Goal: Navigation & Orientation: Understand site structure

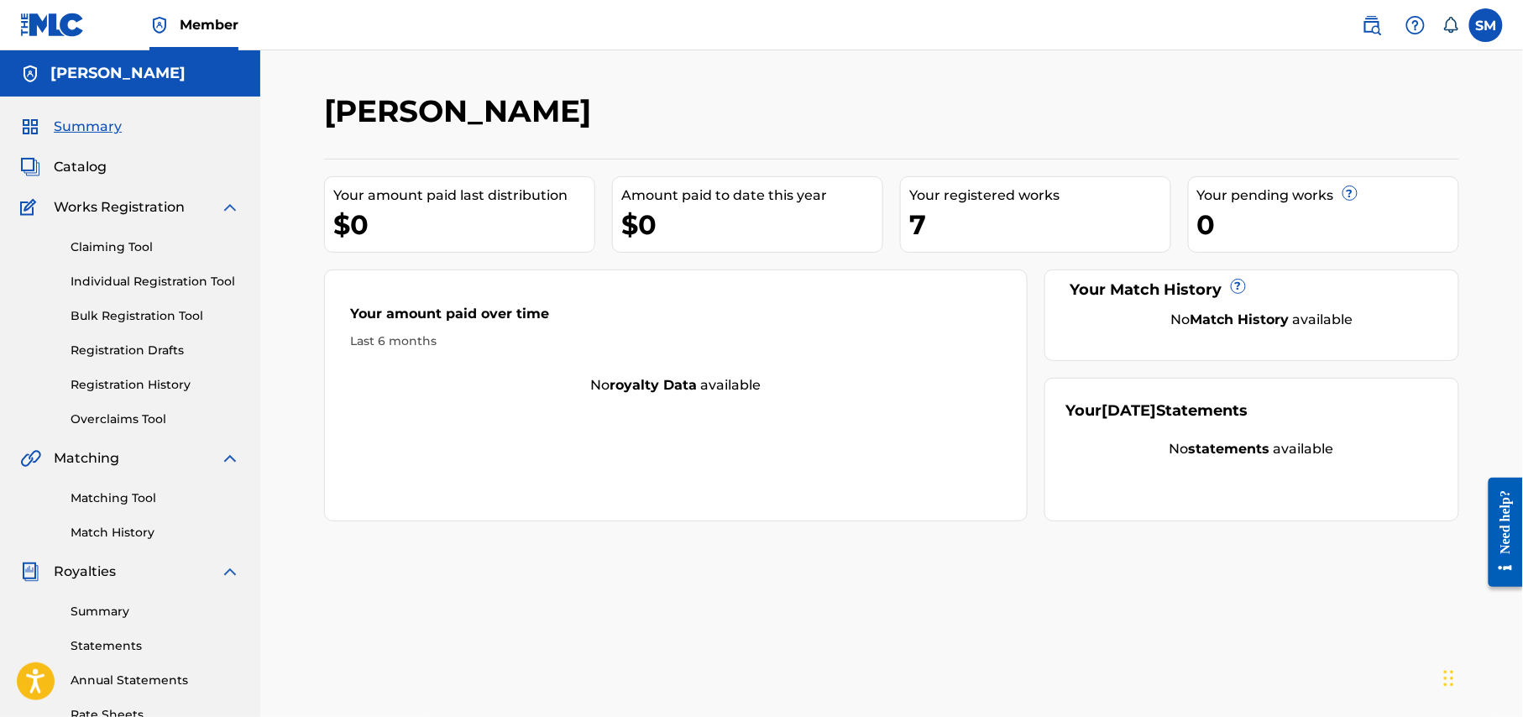
click at [92, 166] on span "Catalog" at bounding box center [80, 167] width 53 height 20
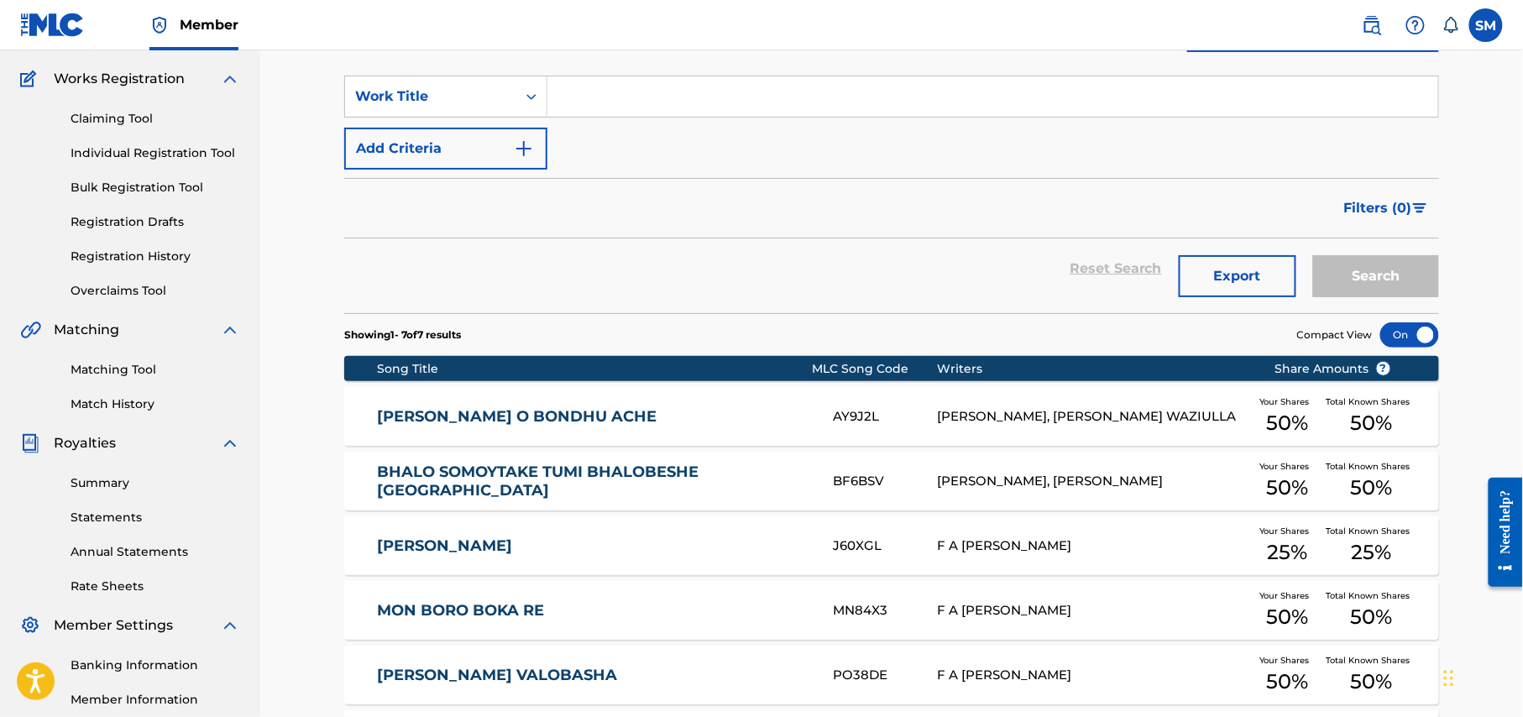
scroll to position [112, 0]
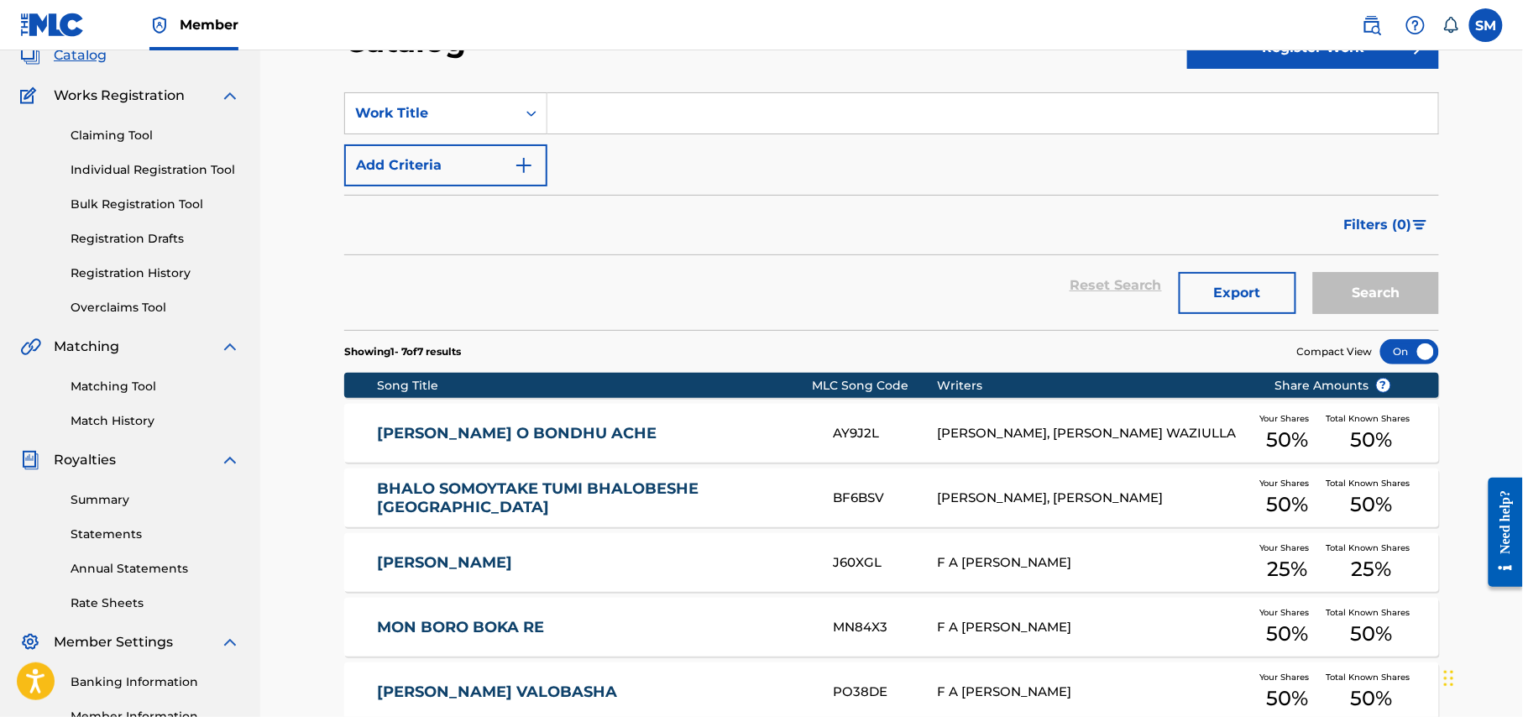
click at [151, 270] on link "Registration History" at bounding box center [156, 273] width 170 height 18
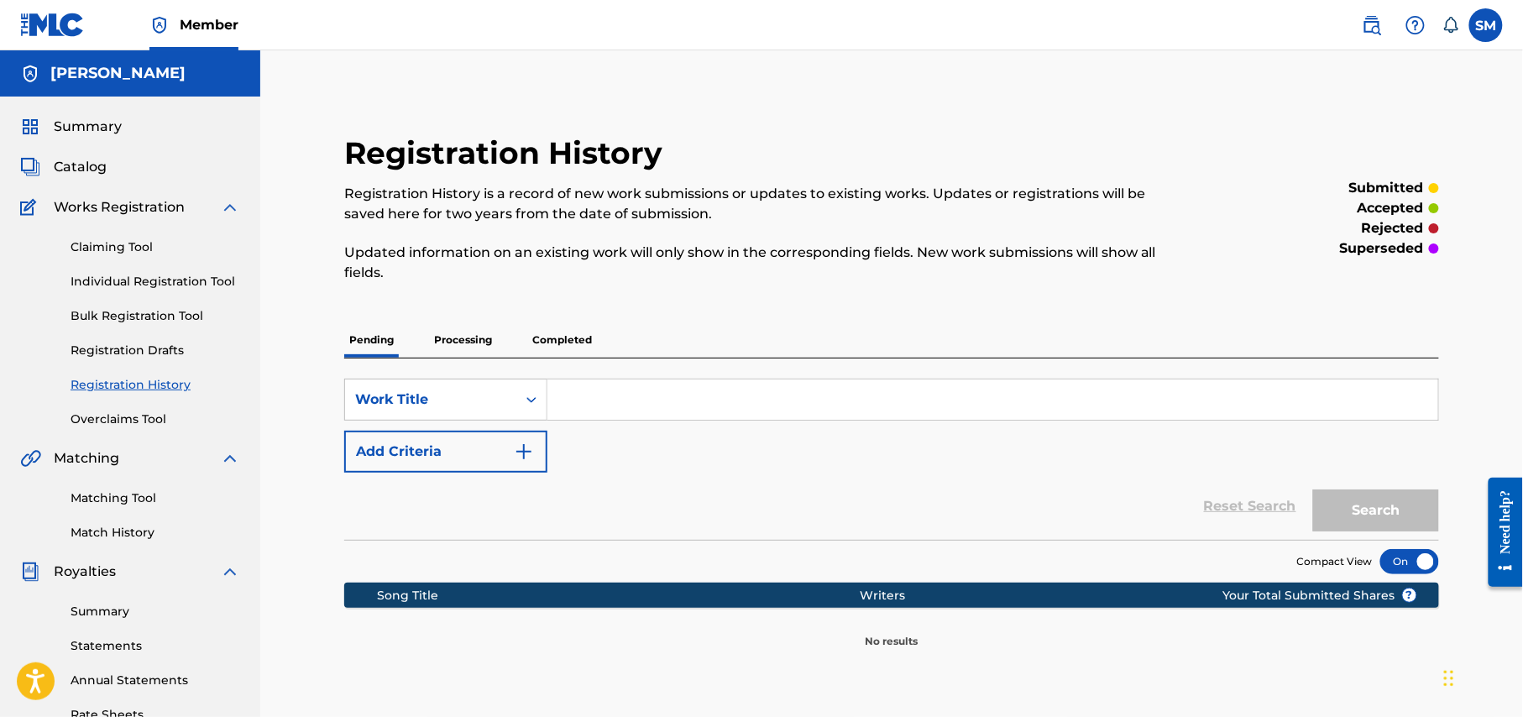
click at [105, 128] on span "Summary" at bounding box center [88, 127] width 68 height 20
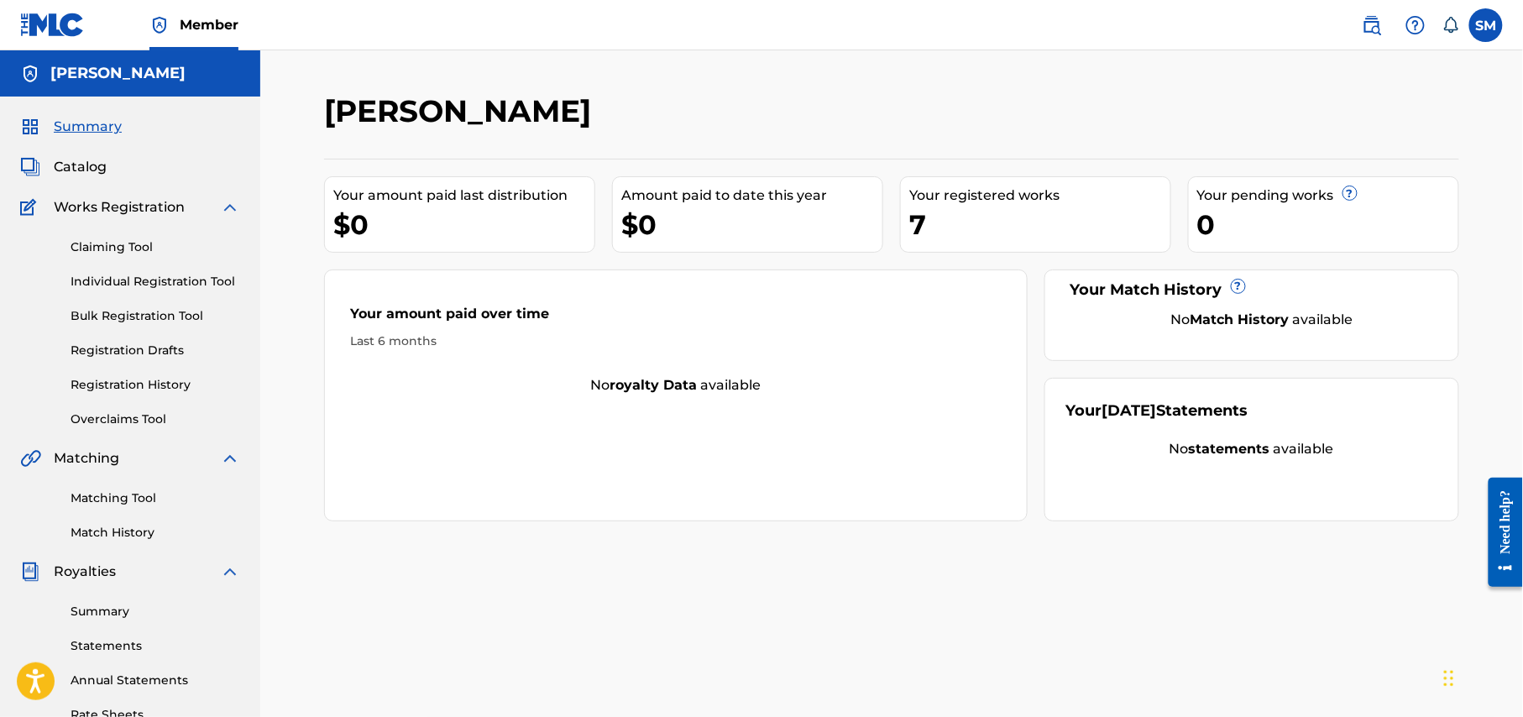
click at [79, 168] on span "Catalog" at bounding box center [80, 167] width 53 height 20
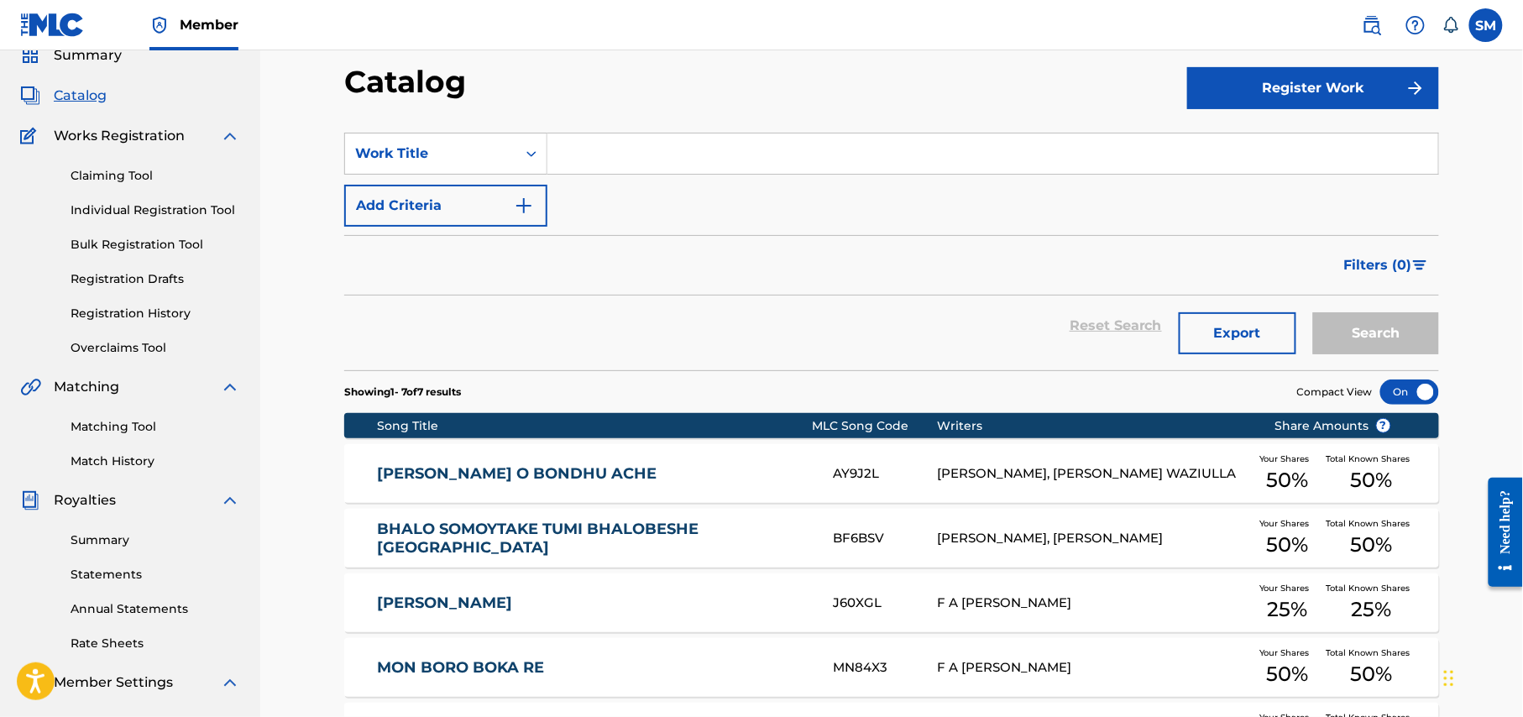
scroll to position [69, 0]
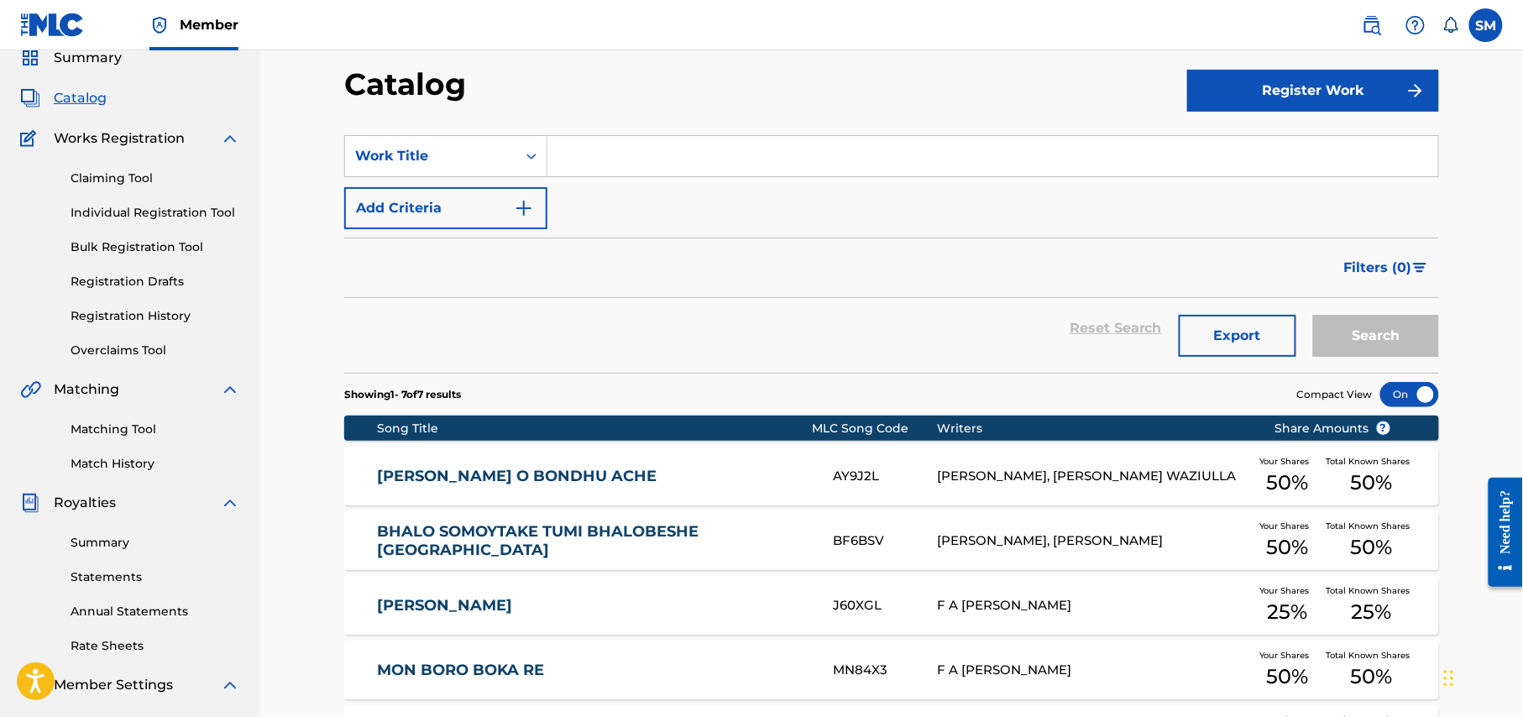
click at [148, 317] on link "Registration History" at bounding box center [156, 316] width 170 height 18
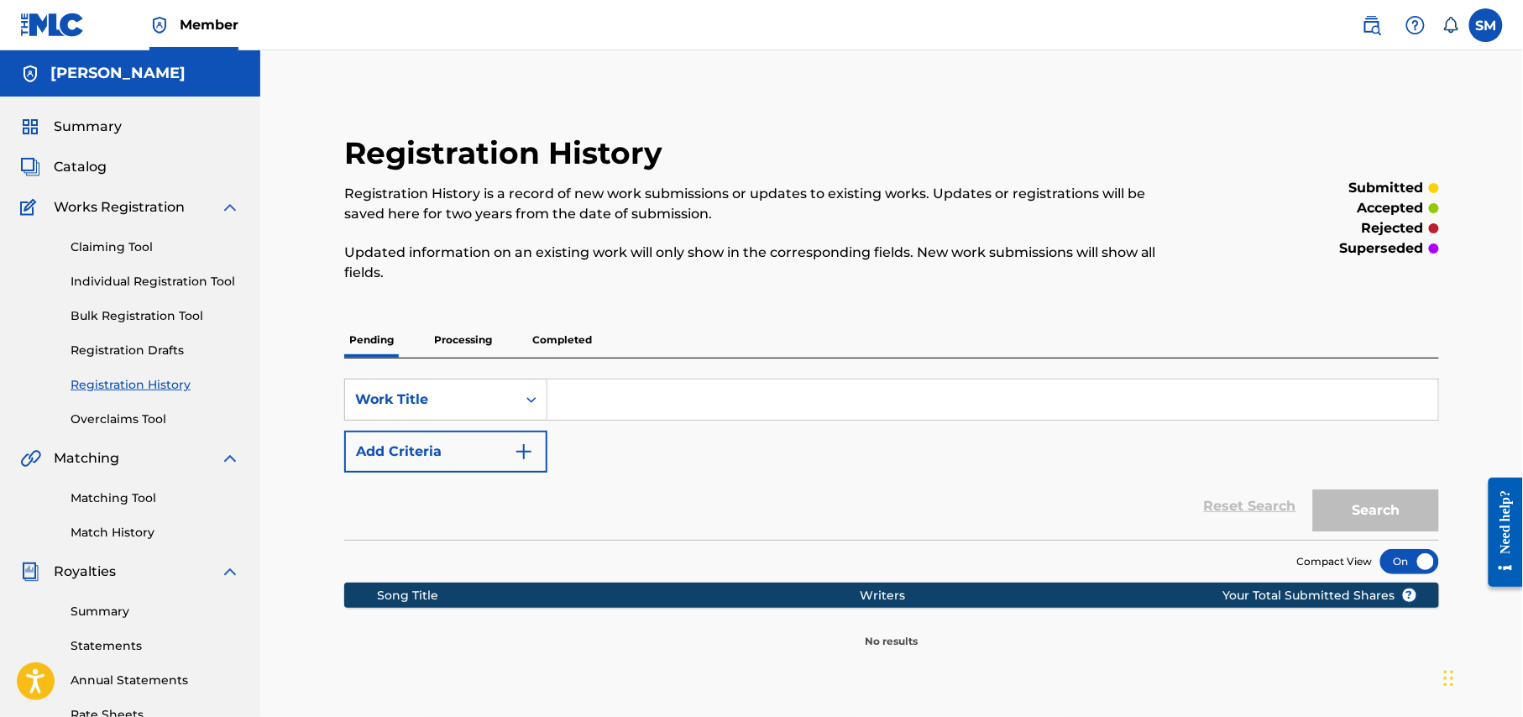
click at [562, 339] on p "Completed" at bounding box center [562, 339] width 70 height 35
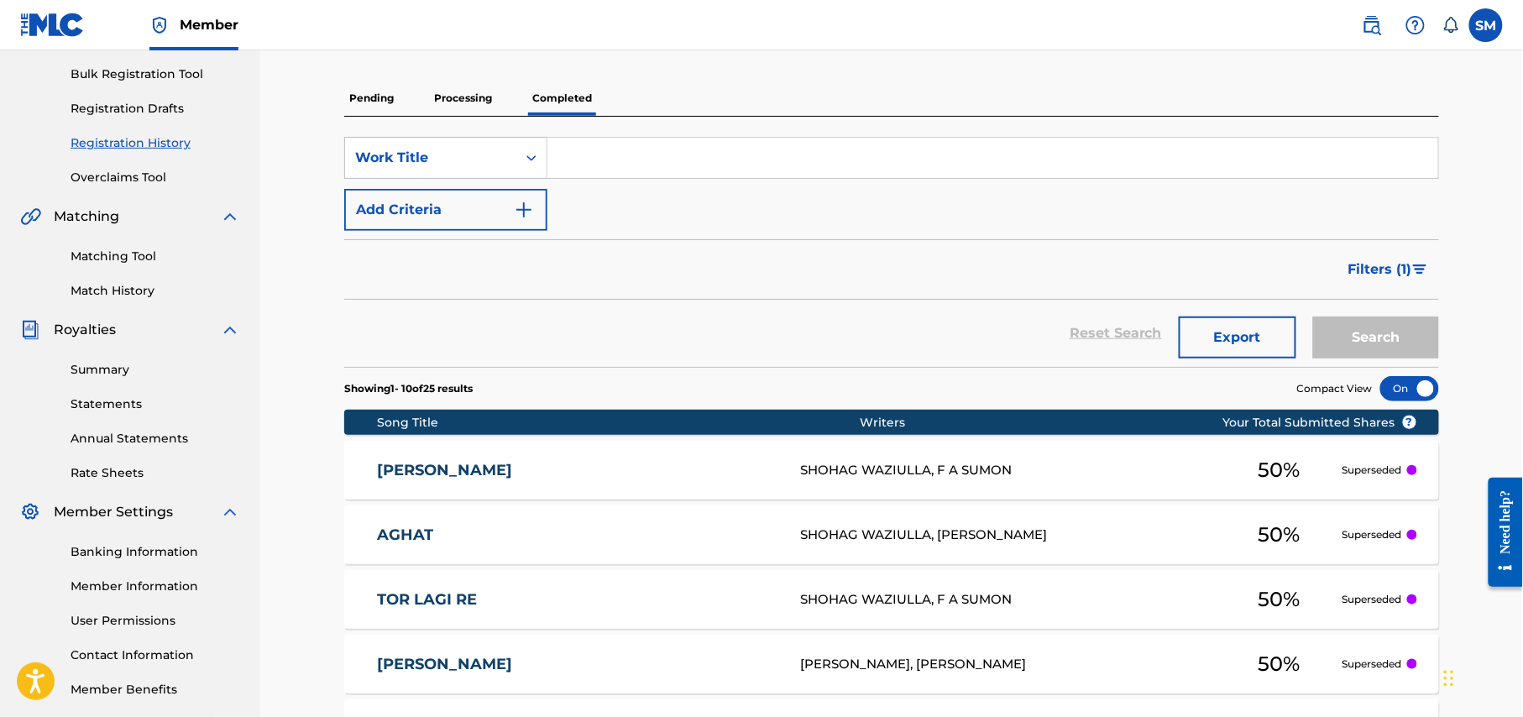
scroll to position [240, 0]
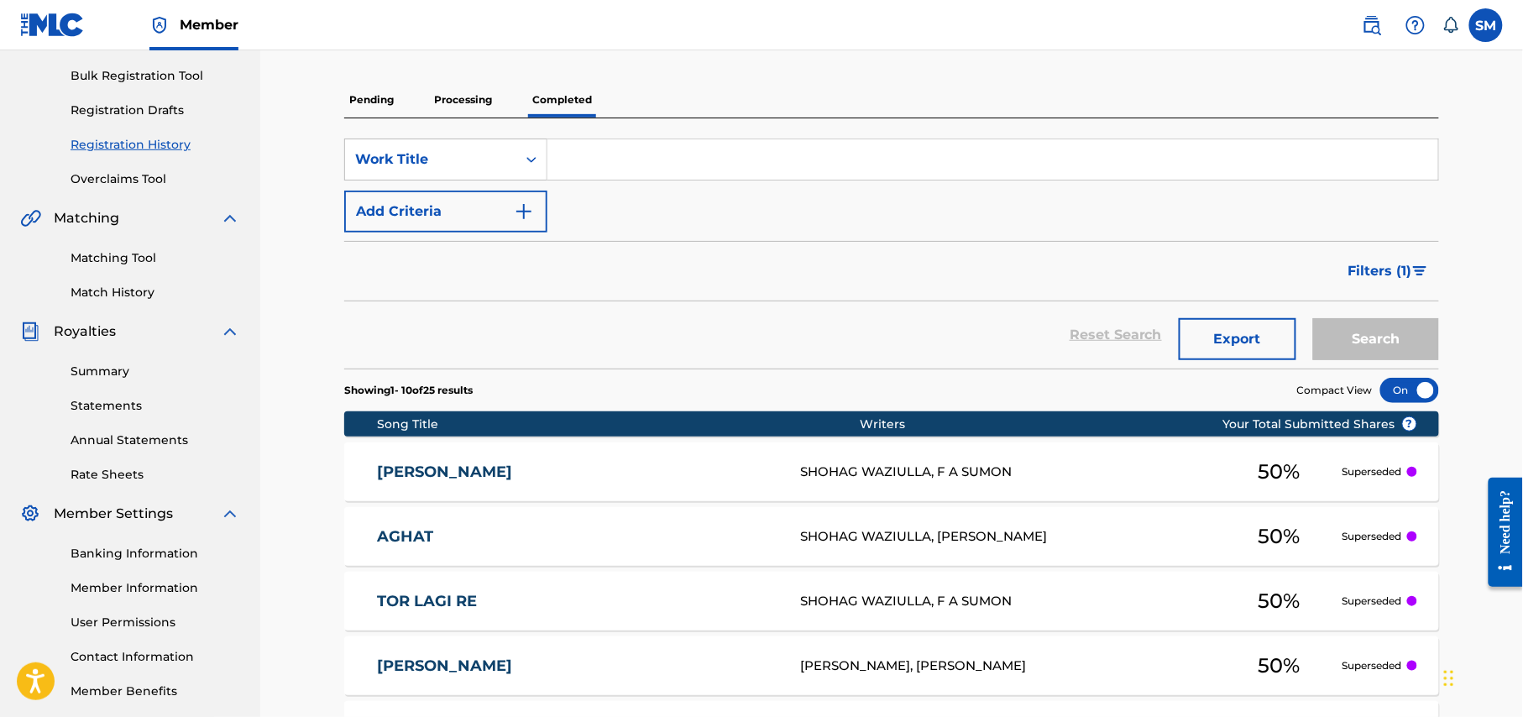
click at [480, 94] on p "Processing" at bounding box center [463, 99] width 68 height 35
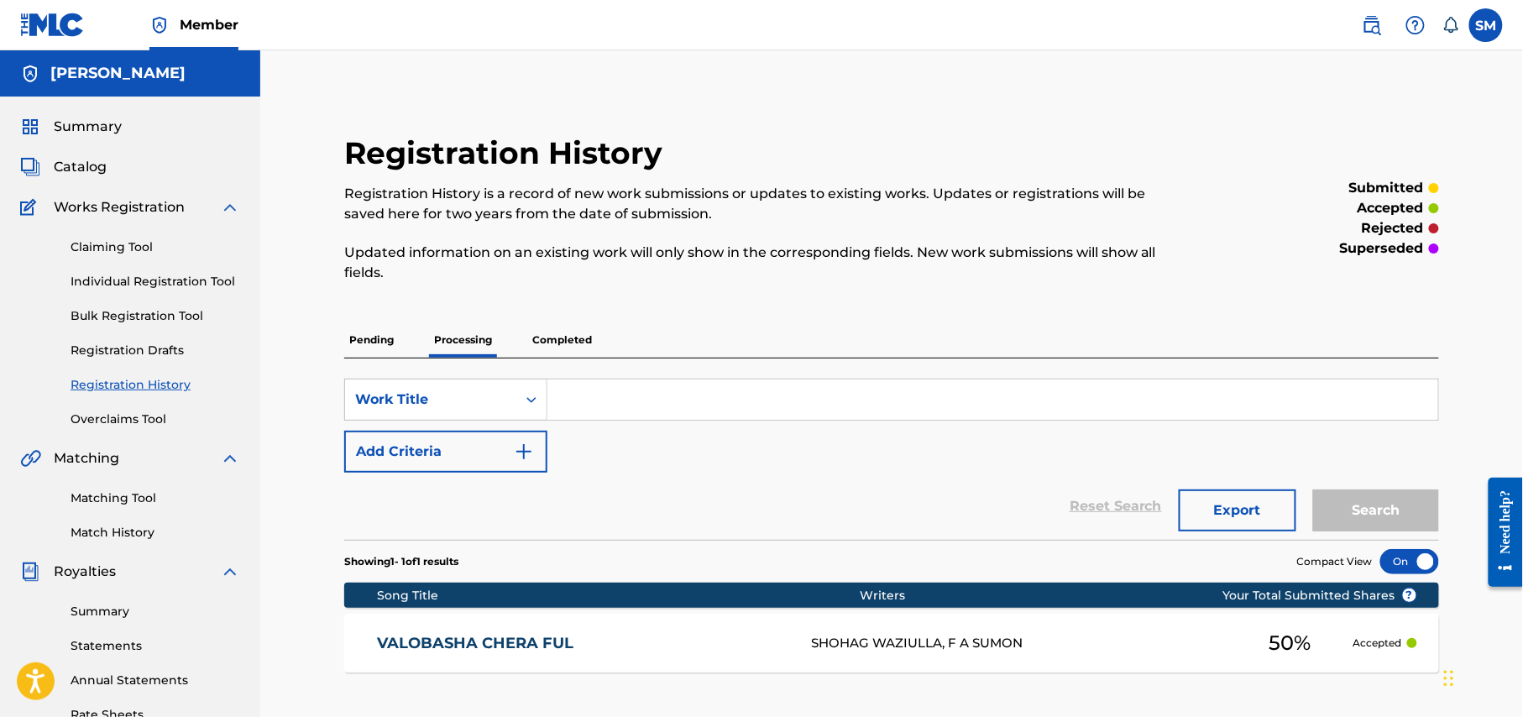
click at [72, 133] on span "Summary" at bounding box center [88, 127] width 68 height 20
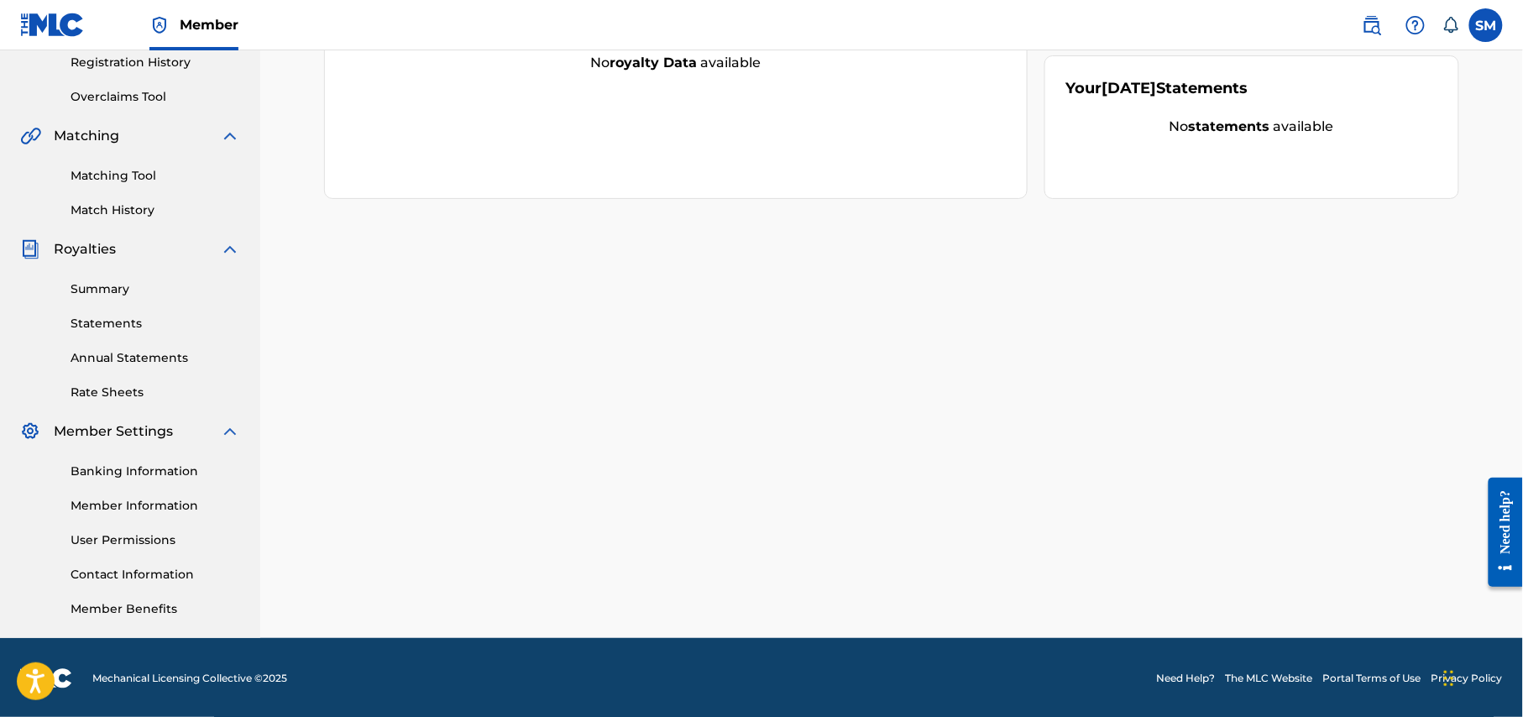
scroll to position [323, 0]
click at [152, 609] on link "Member Benefits" at bounding box center [156, 608] width 170 height 18
click at [173, 575] on link "Contact Information" at bounding box center [156, 574] width 170 height 18
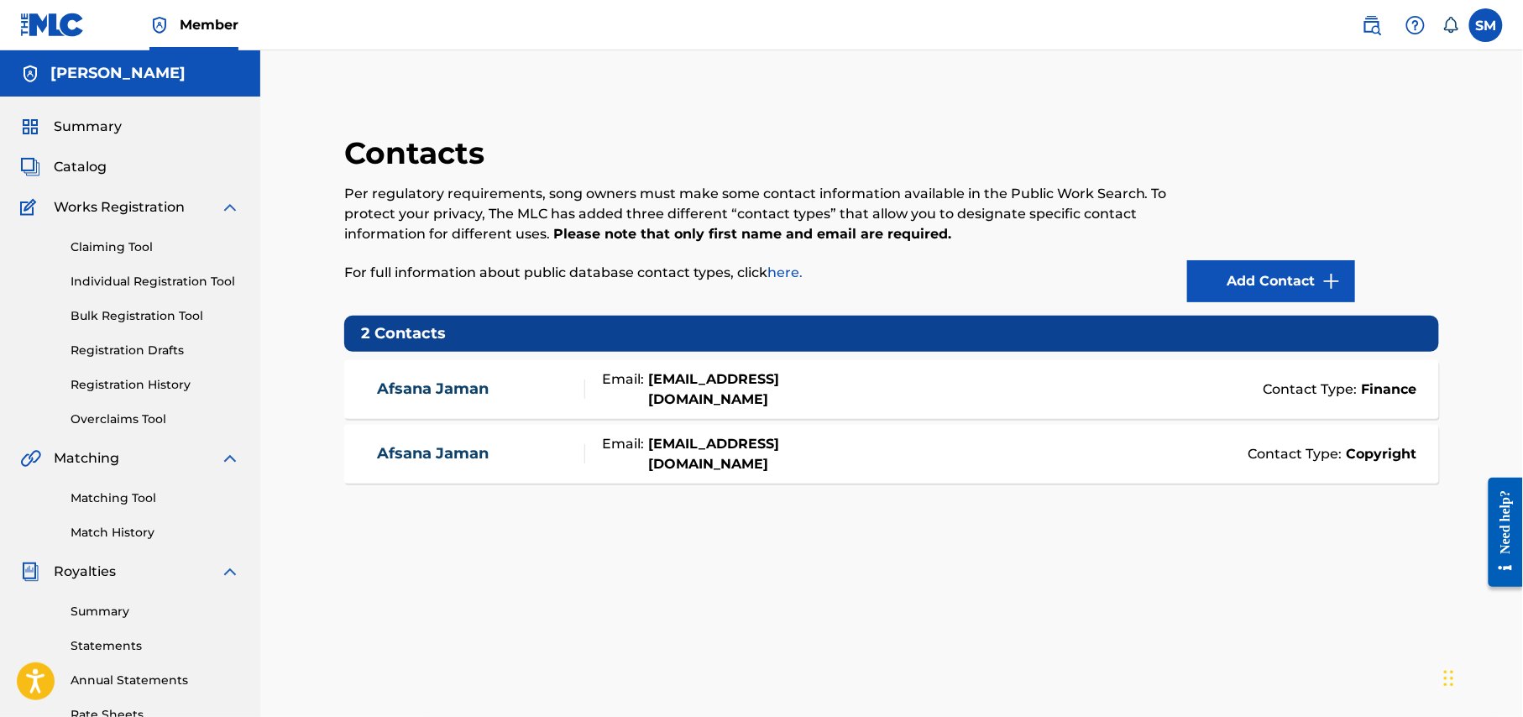
click at [112, 613] on link "Summary" at bounding box center [156, 612] width 170 height 18
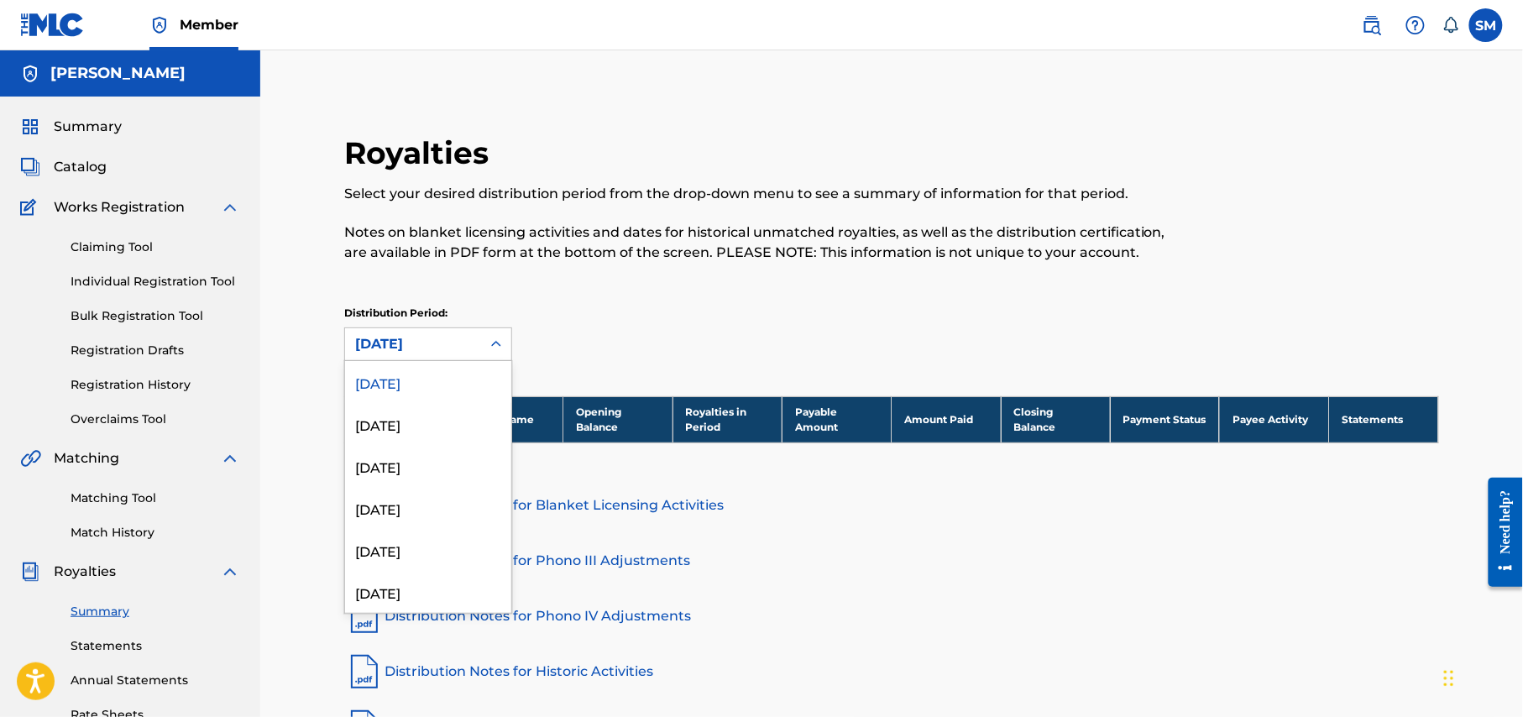
click at [491, 339] on icon at bounding box center [496, 344] width 17 height 17
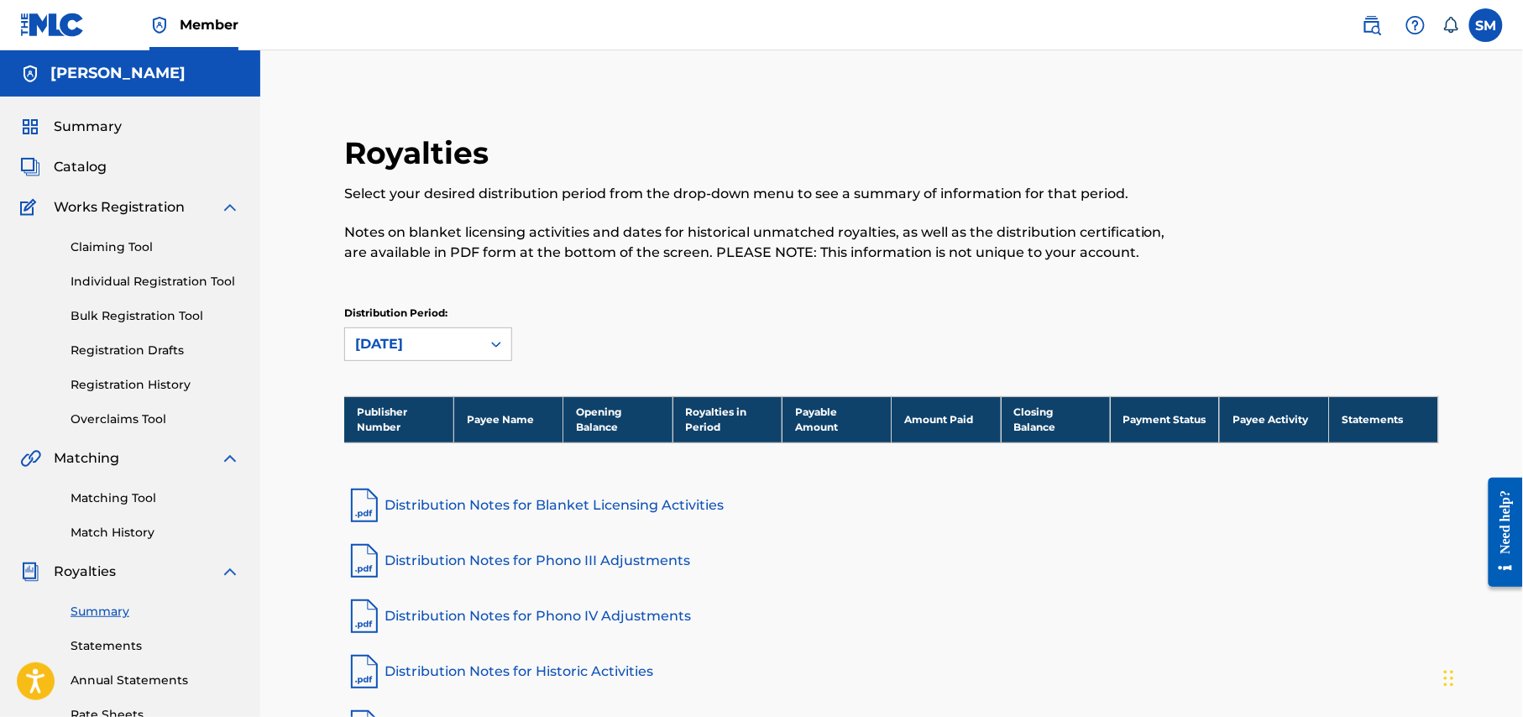
click at [121, 537] on link "Match History" at bounding box center [156, 533] width 170 height 18
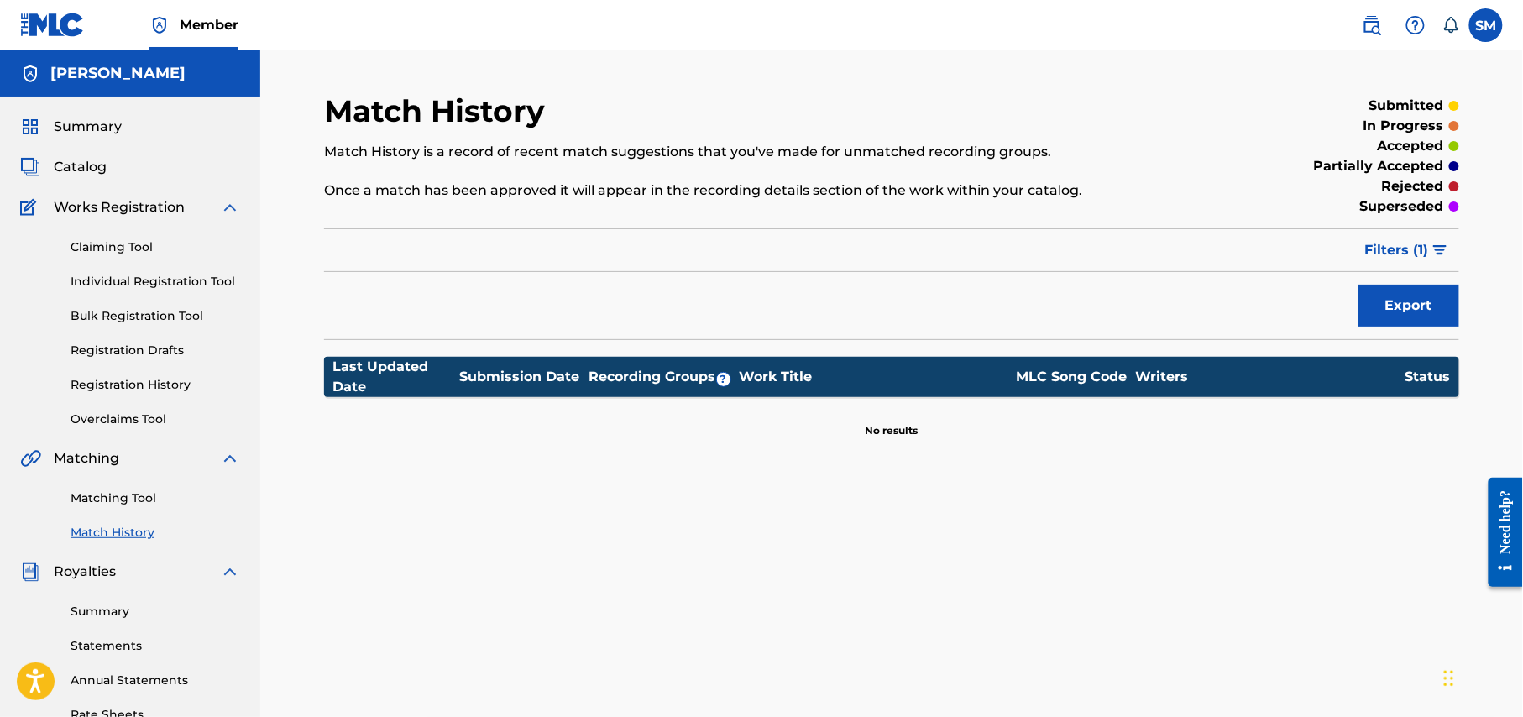
click at [118, 497] on link "Matching Tool" at bounding box center [156, 498] width 170 height 18
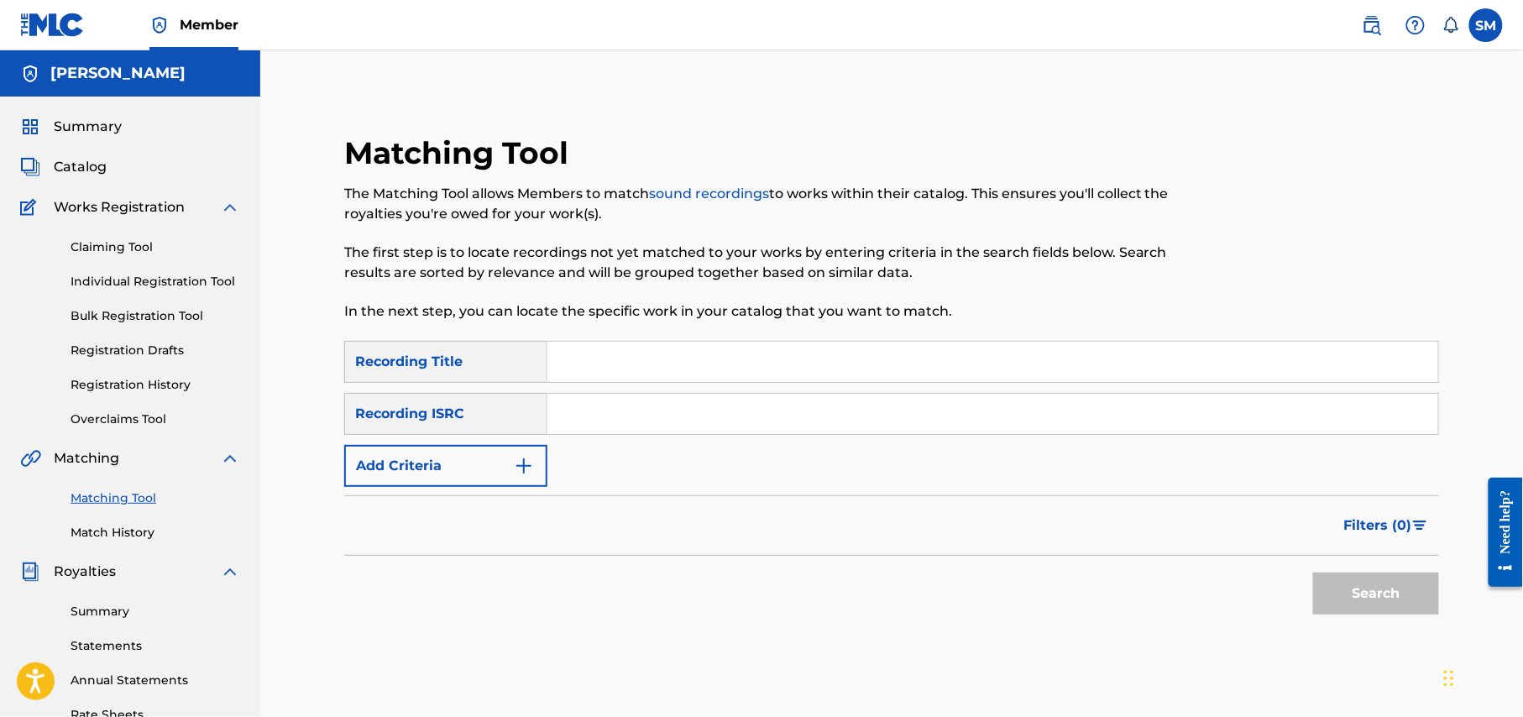
click at [119, 411] on link "Overclaims Tool" at bounding box center [156, 420] width 170 height 18
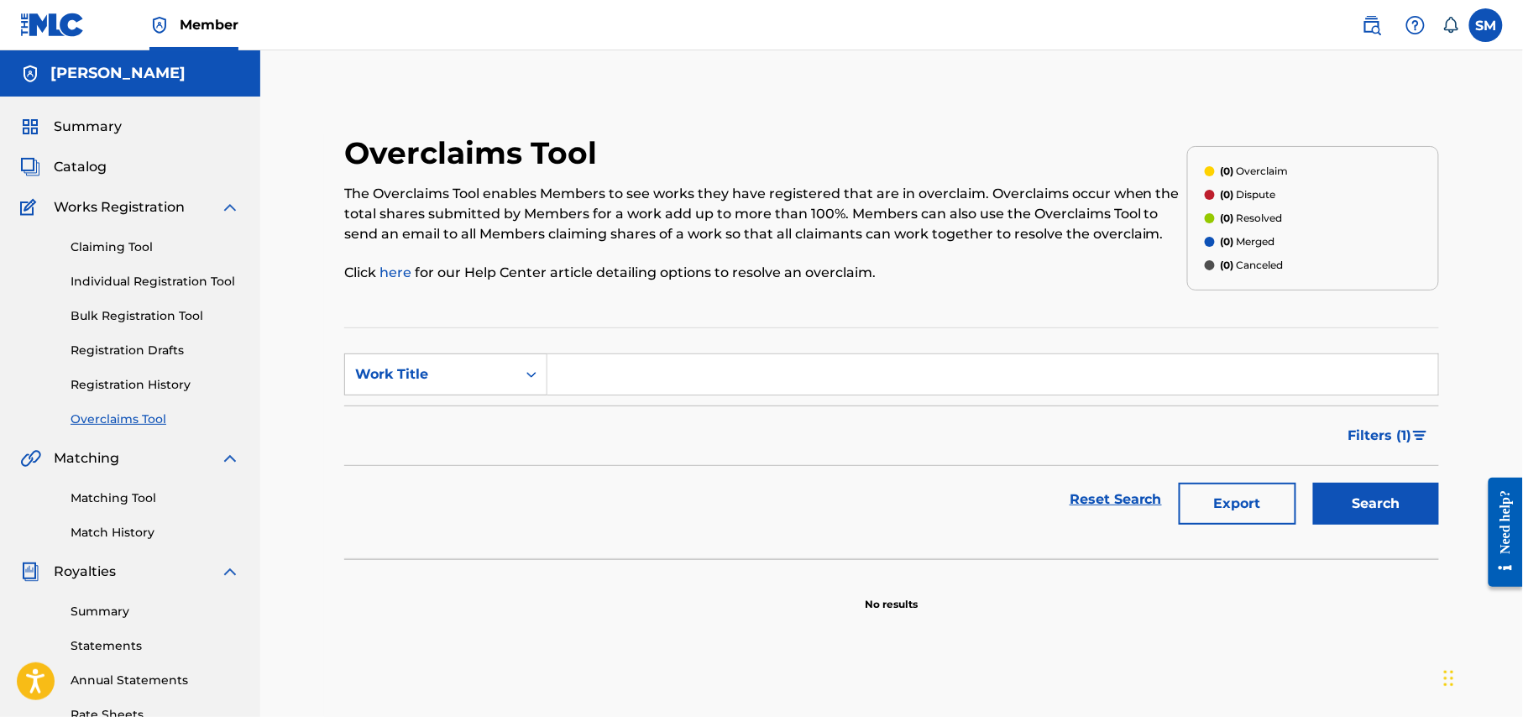
click at [133, 381] on link "Registration History" at bounding box center [156, 385] width 170 height 18
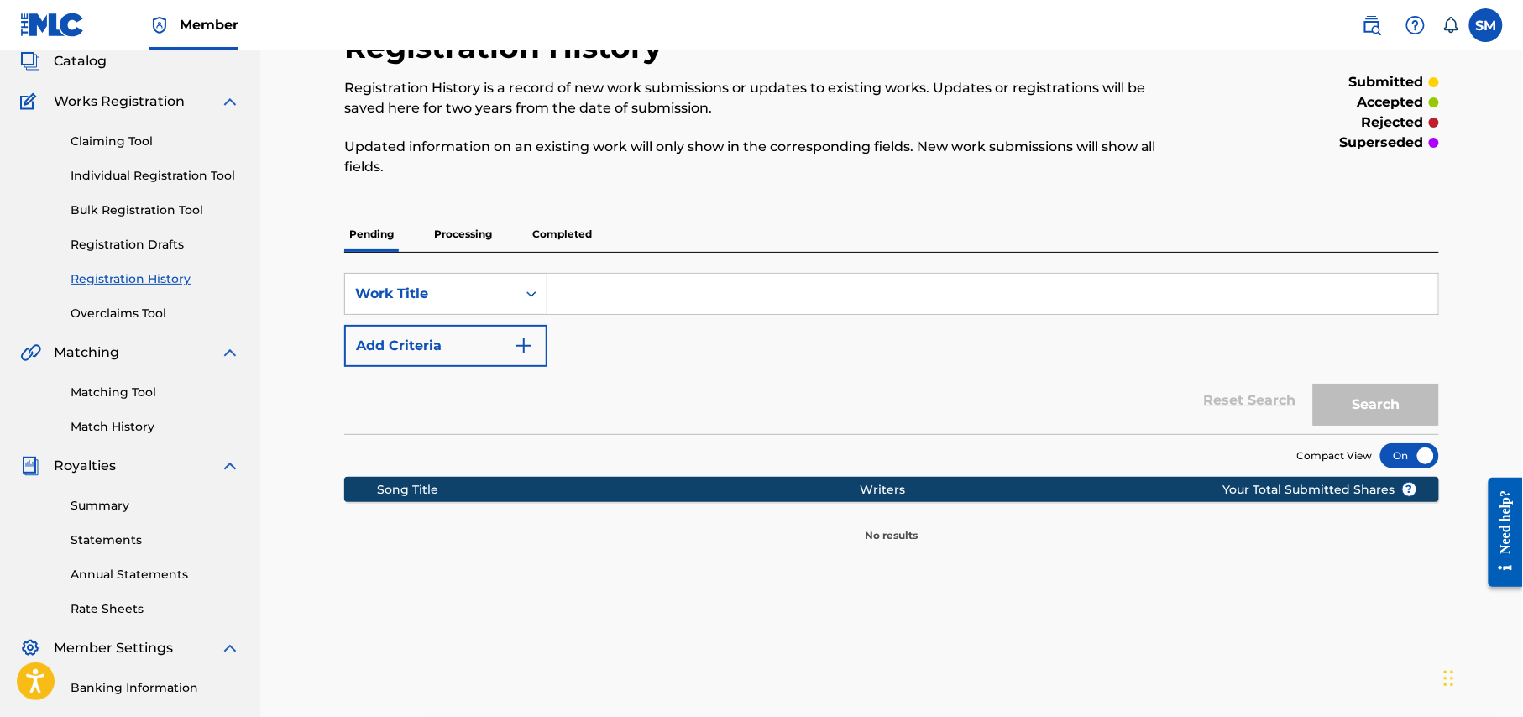
scroll to position [223, 0]
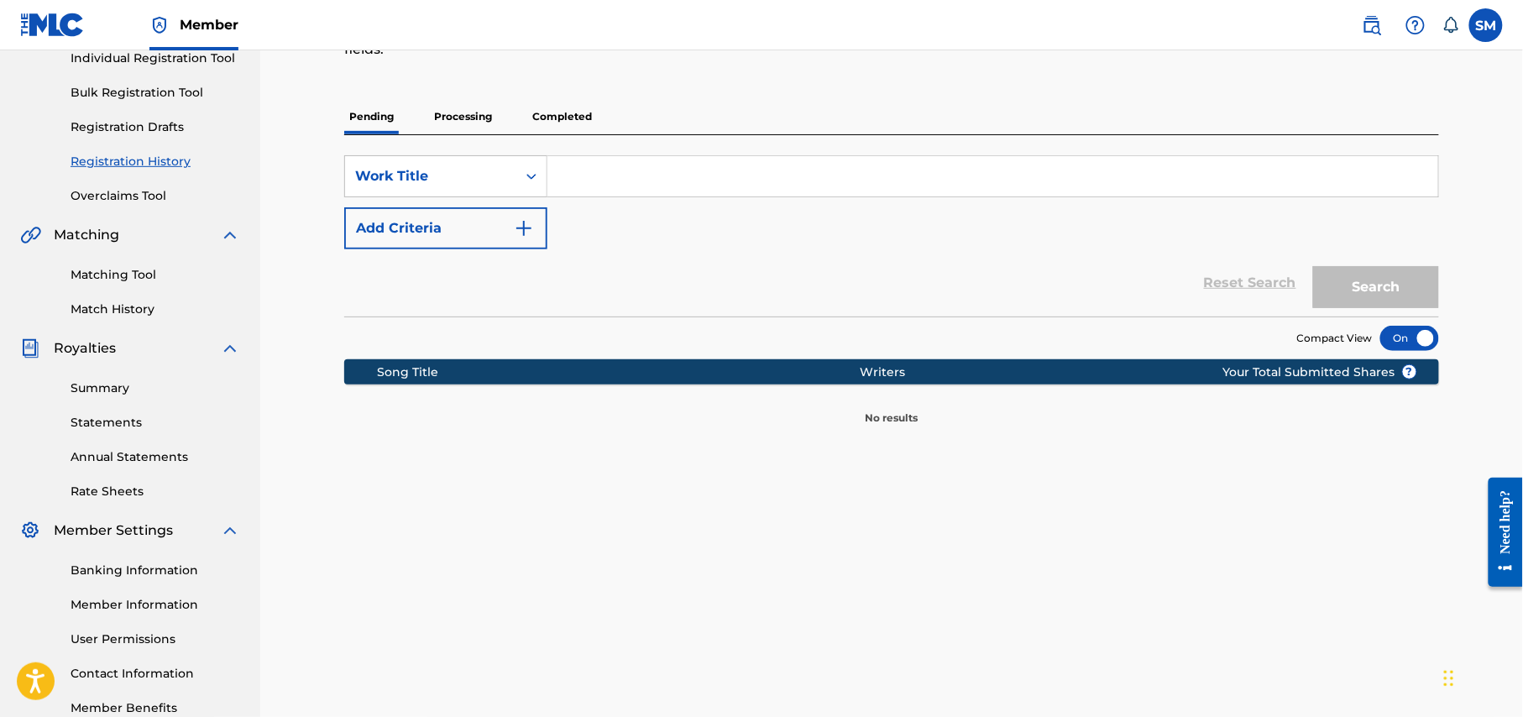
click at [480, 114] on p "Processing" at bounding box center [463, 116] width 68 height 35
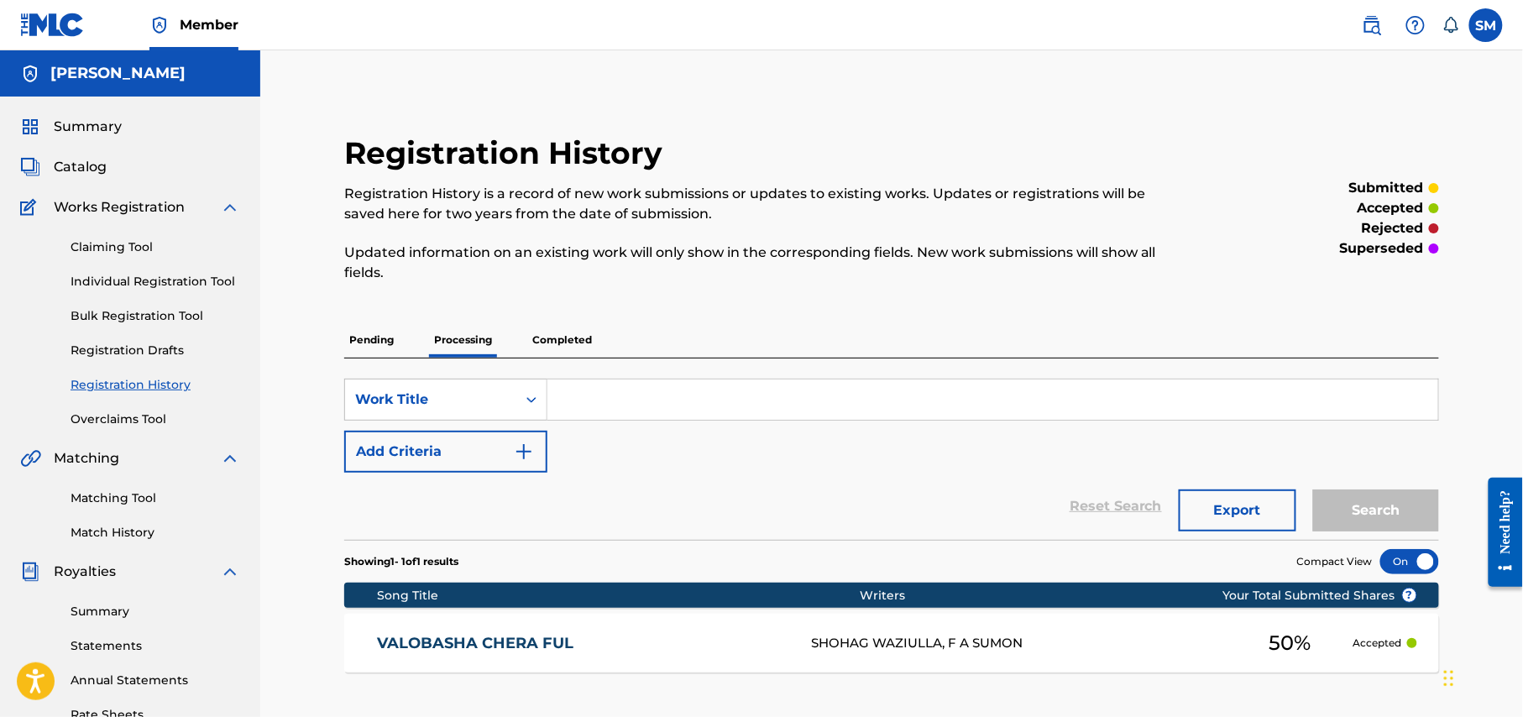
click at [559, 337] on p "Completed" at bounding box center [562, 339] width 70 height 35
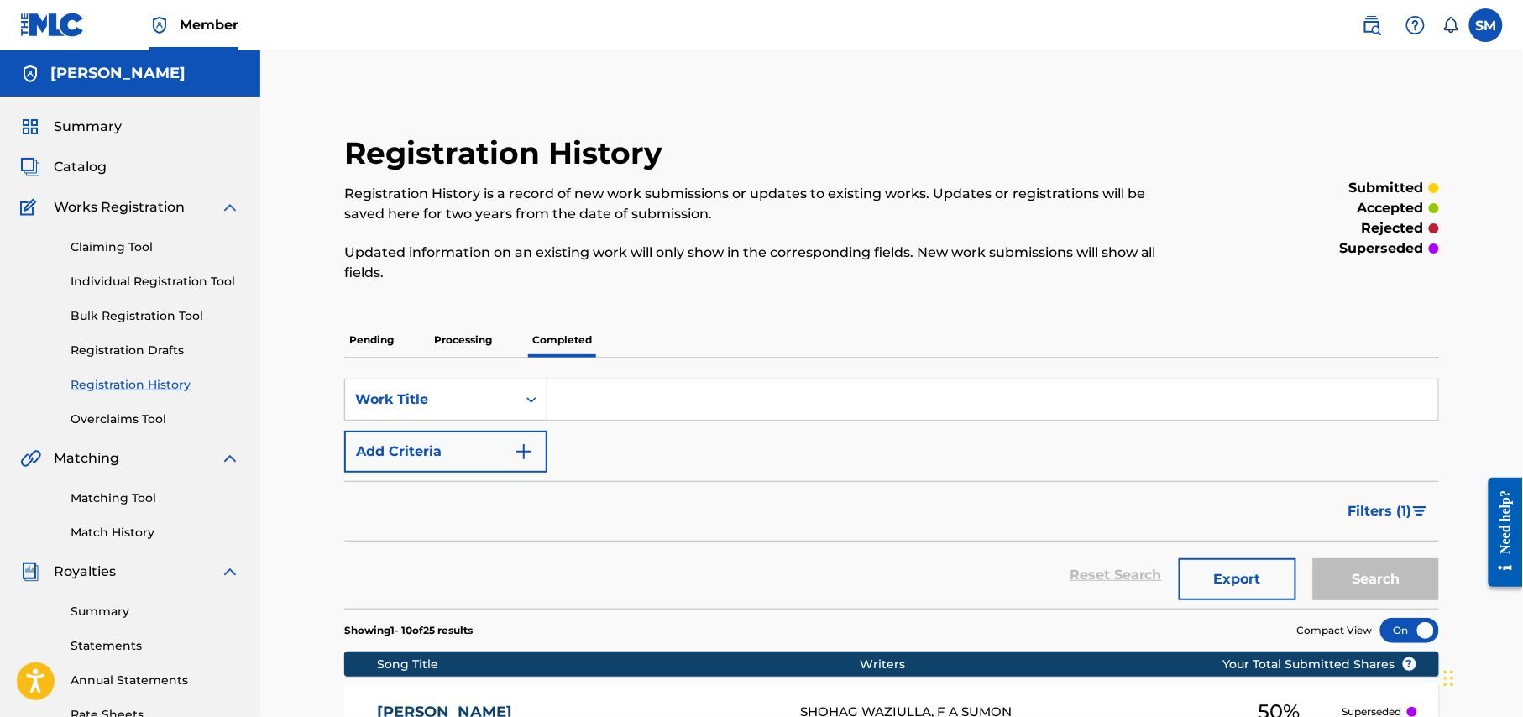
click at [159, 351] on link "Registration Drafts" at bounding box center [156, 351] width 170 height 18
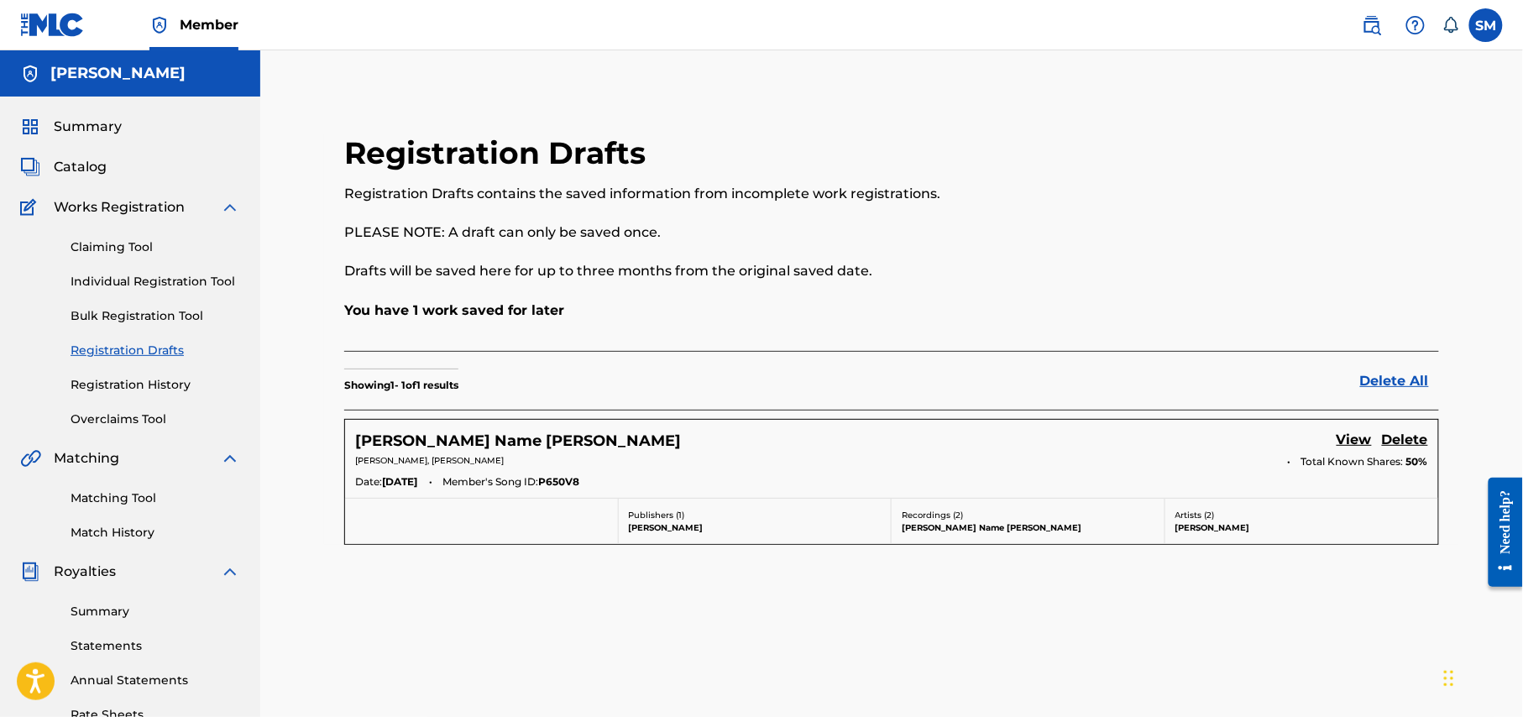
click at [176, 319] on link "Bulk Registration Tool" at bounding box center [156, 316] width 170 height 18
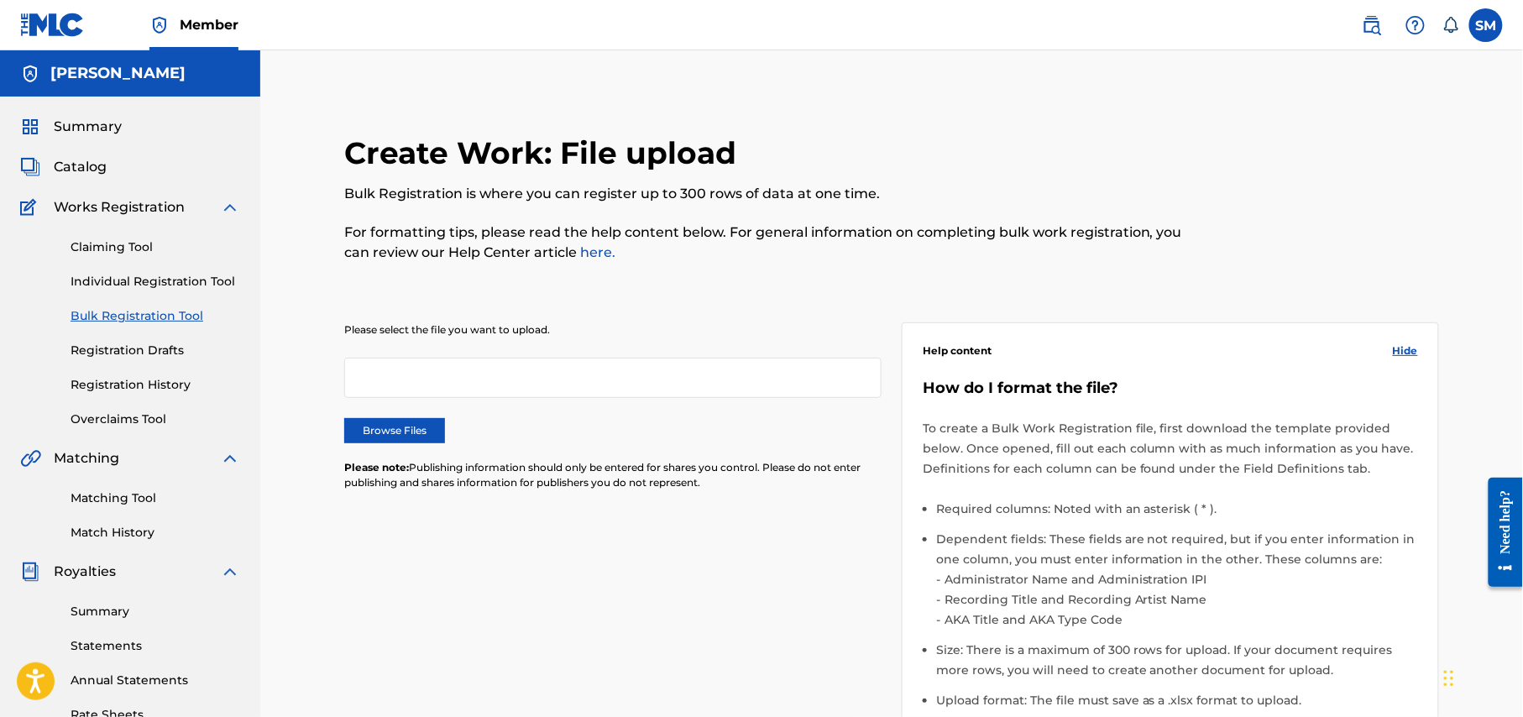
click at [172, 279] on link "Individual Registration Tool" at bounding box center [156, 282] width 170 height 18
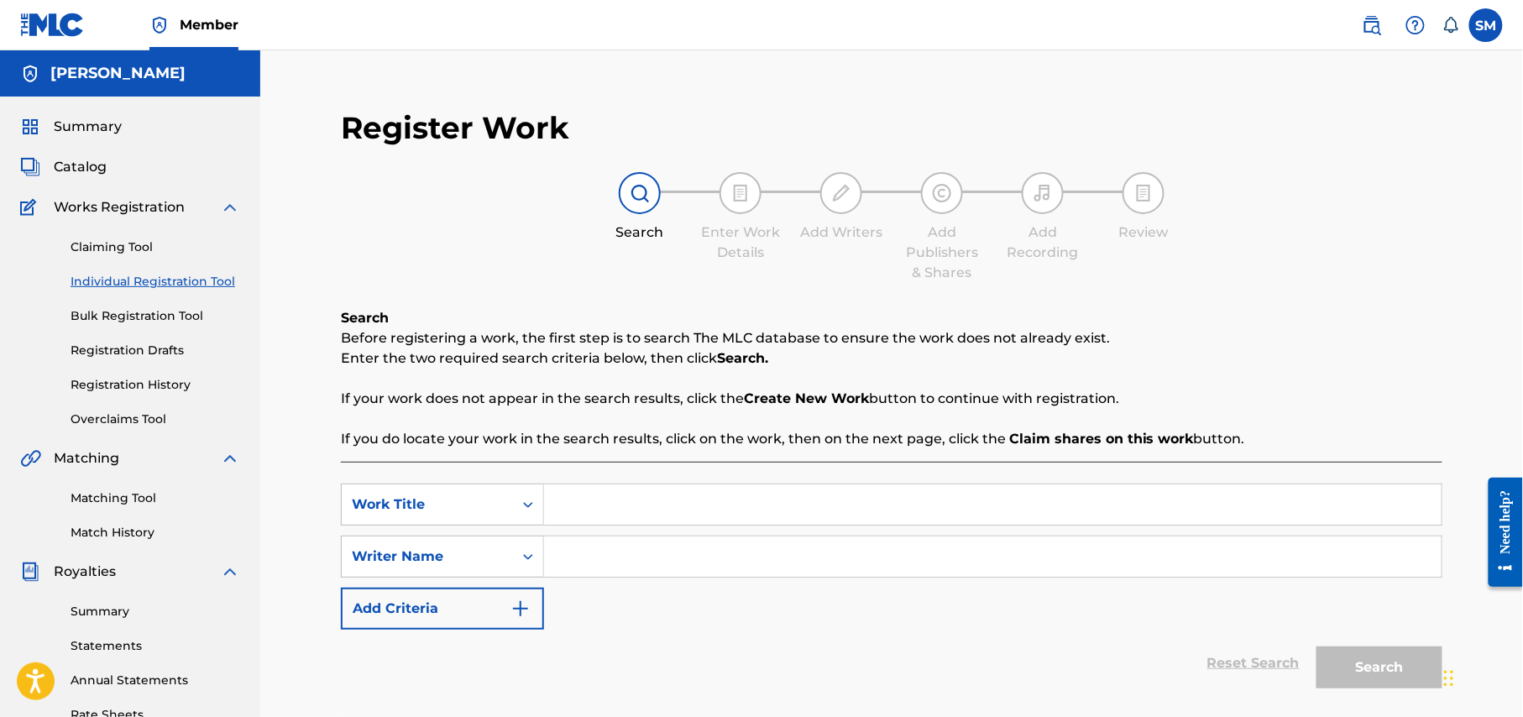
click at [144, 242] on link "Claiming Tool" at bounding box center [156, 247] width 170 height 18
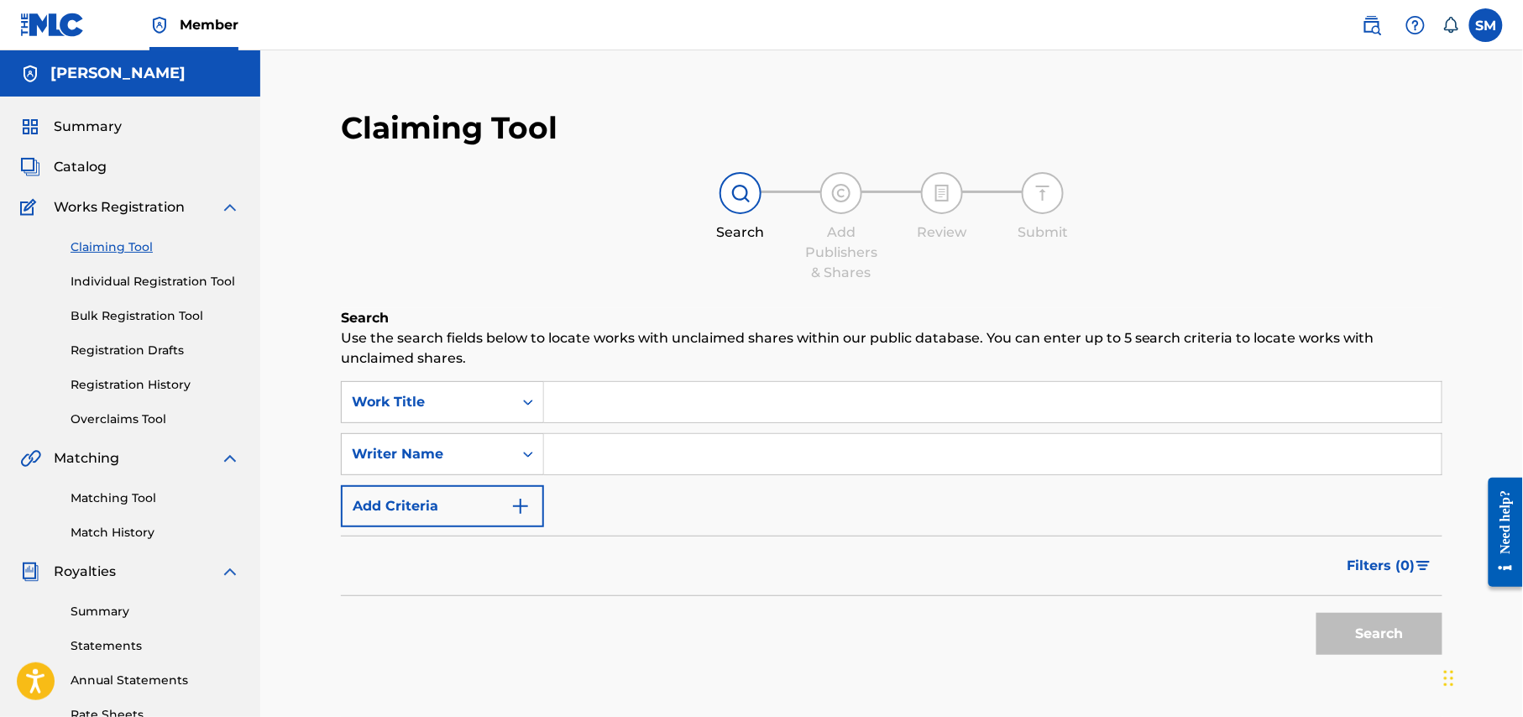
click at [149, 207] on span "Works Registration" at bounding box center [119, 207] width 131 height 20
click at [81, 168] on span "Catalog" at bounding box center [80, 167] width 53 height 20
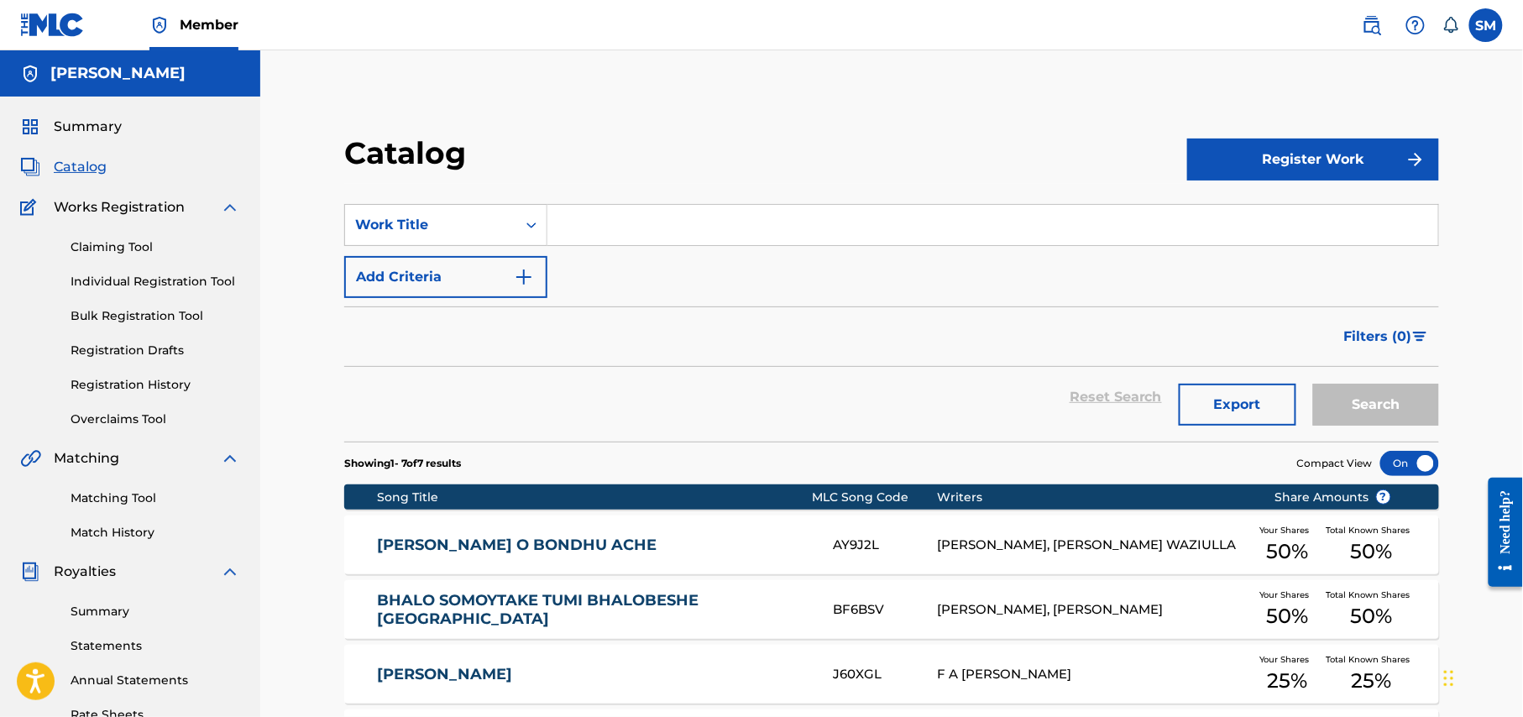
click at [111, 125] on span "Summary" at bounding box center [88, 127] width 68 height 20
